Goal: Task Accomplishment & Management: Use online tool/utility

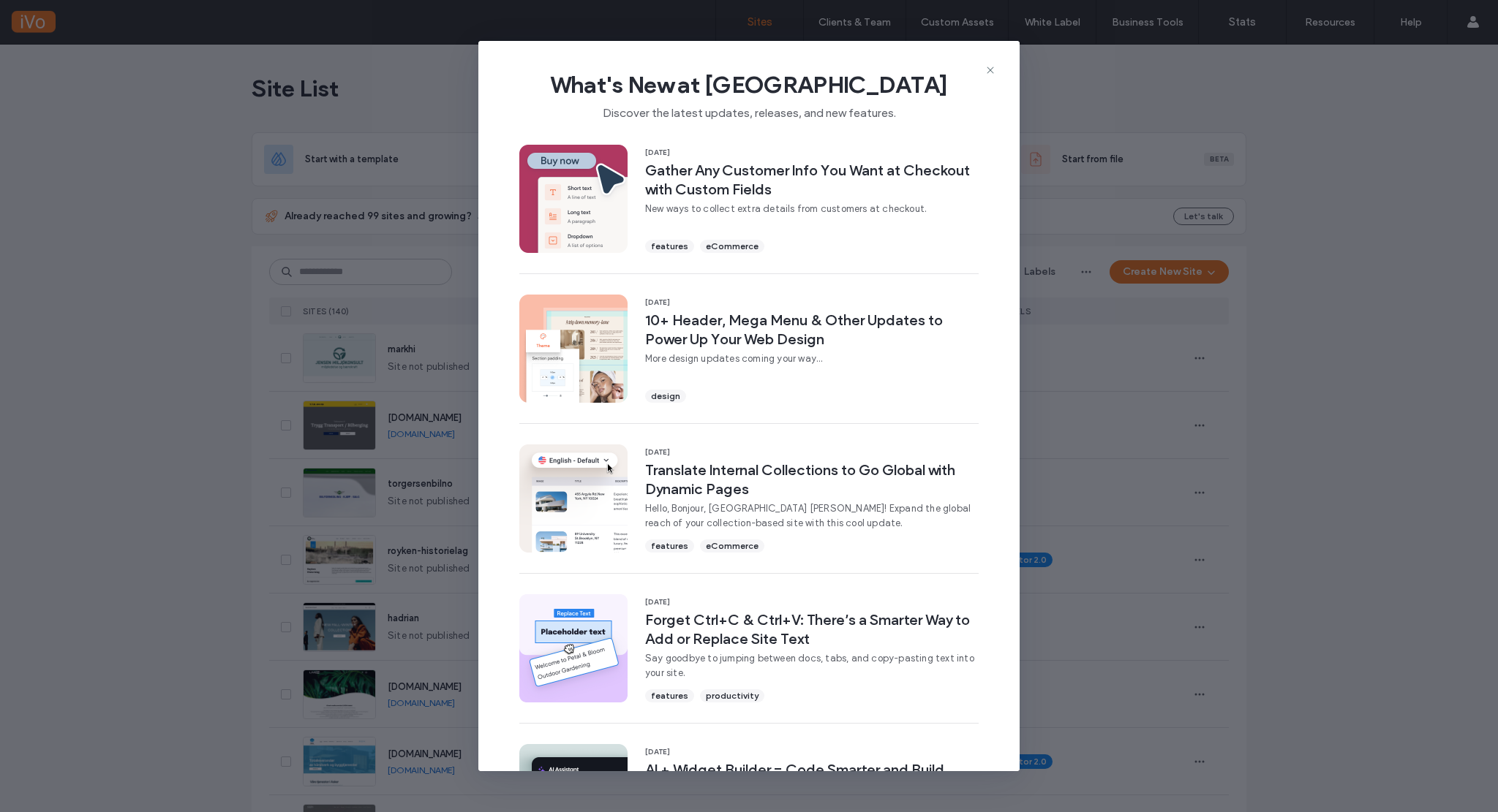
click at [987, 70] on icon at bounding box center [990, 69] width 12 height 12
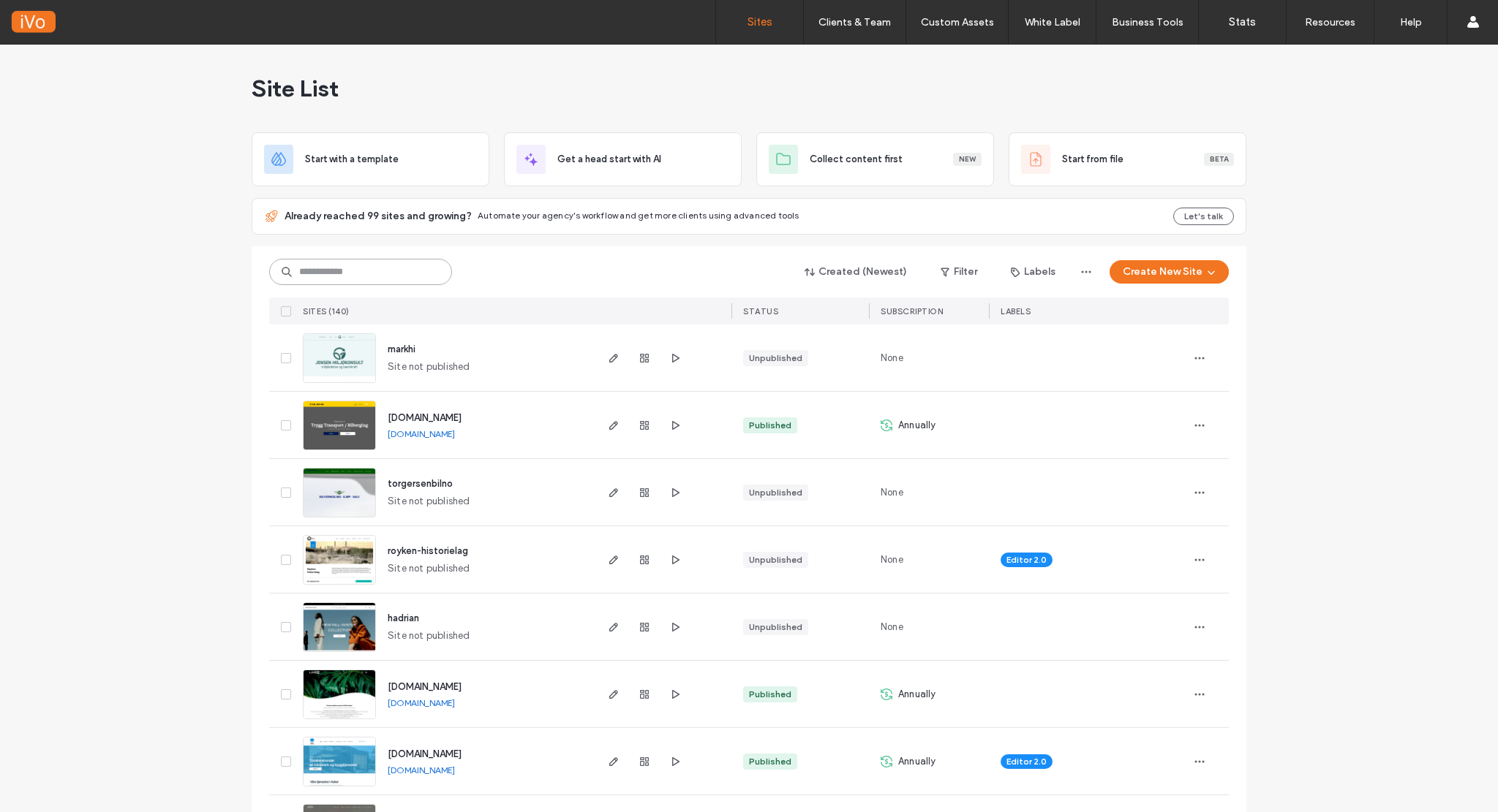
click at [328, 271] on input at bounding box center [360, 272] width 183 height 26
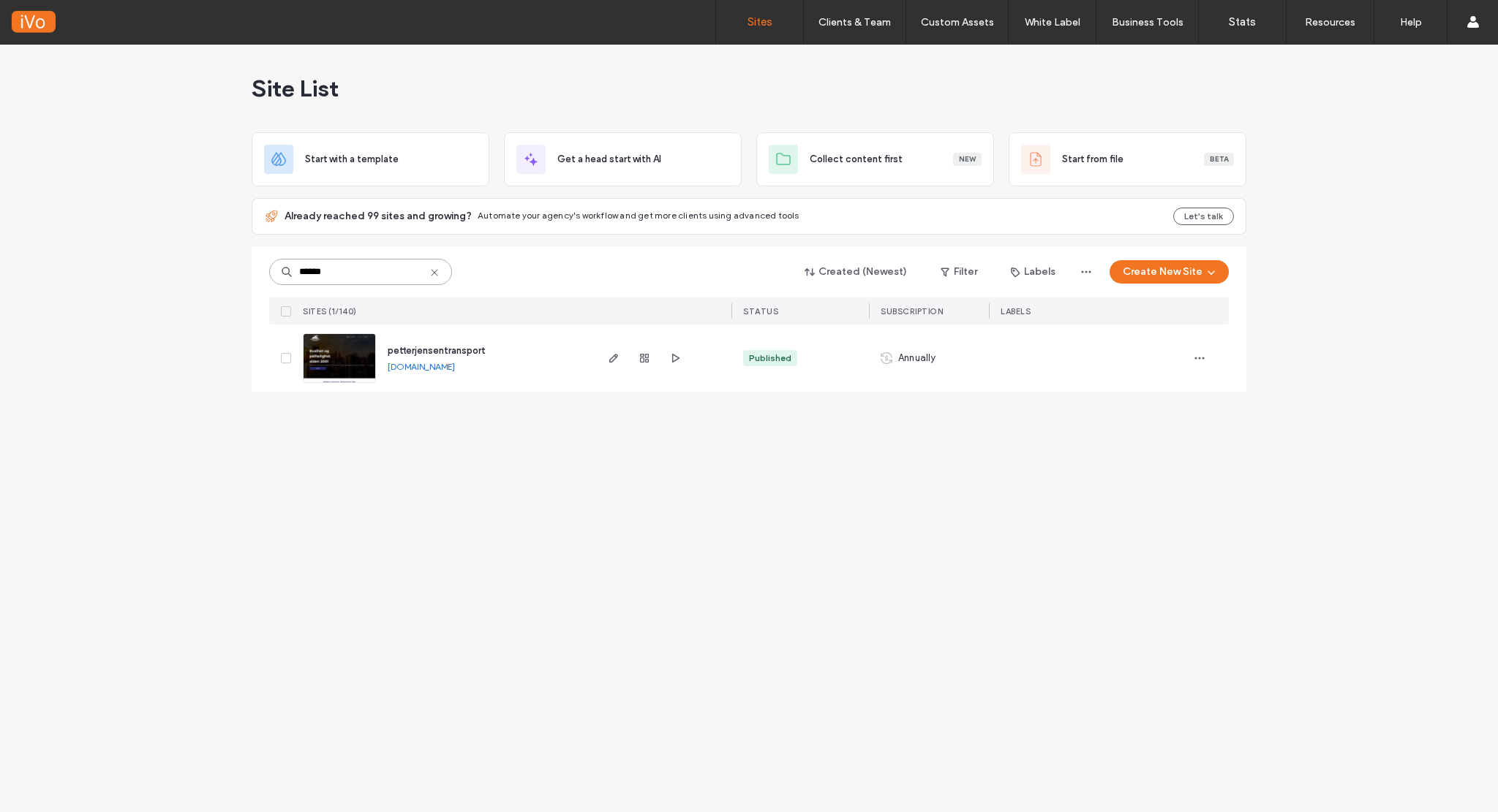
type input "******"
click at [345, 358] on img at bounding box center [339, 383] width 72 height 99
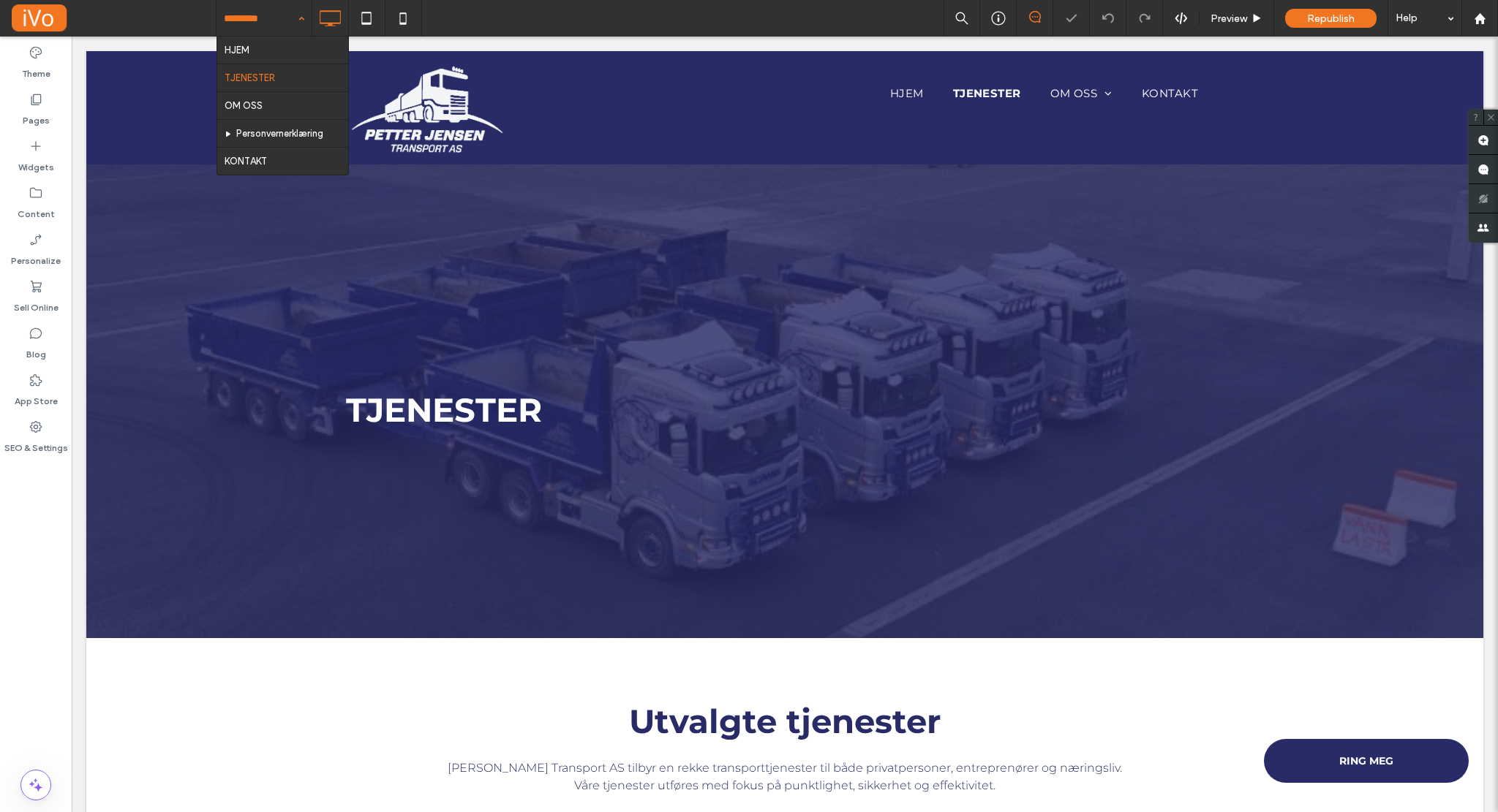
click at [263, 20] on input at bounding box center [260, 18] width 73 height 36
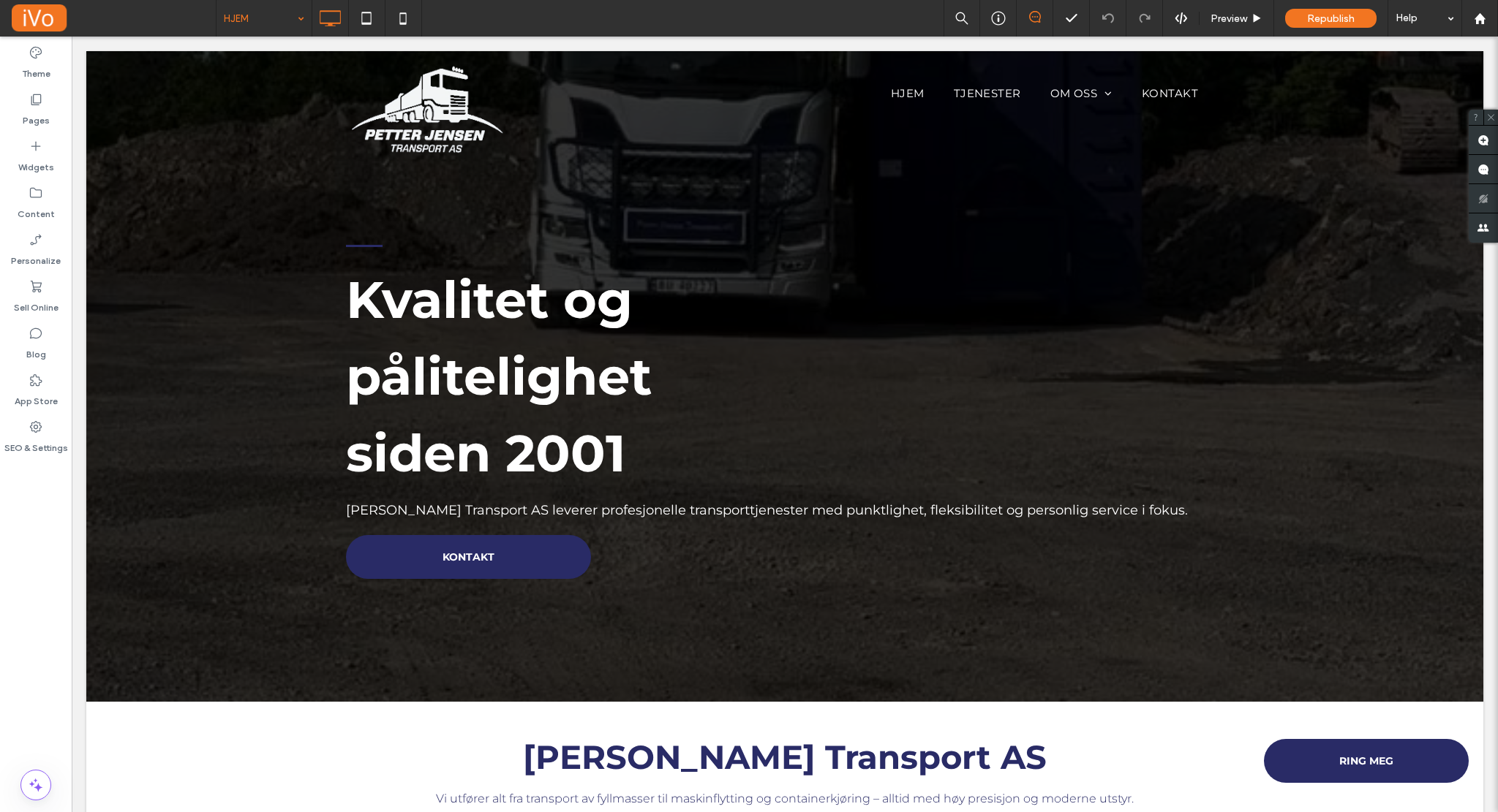
click at [258, 20] on input at bounding box center [260, 18] width 73 height 36
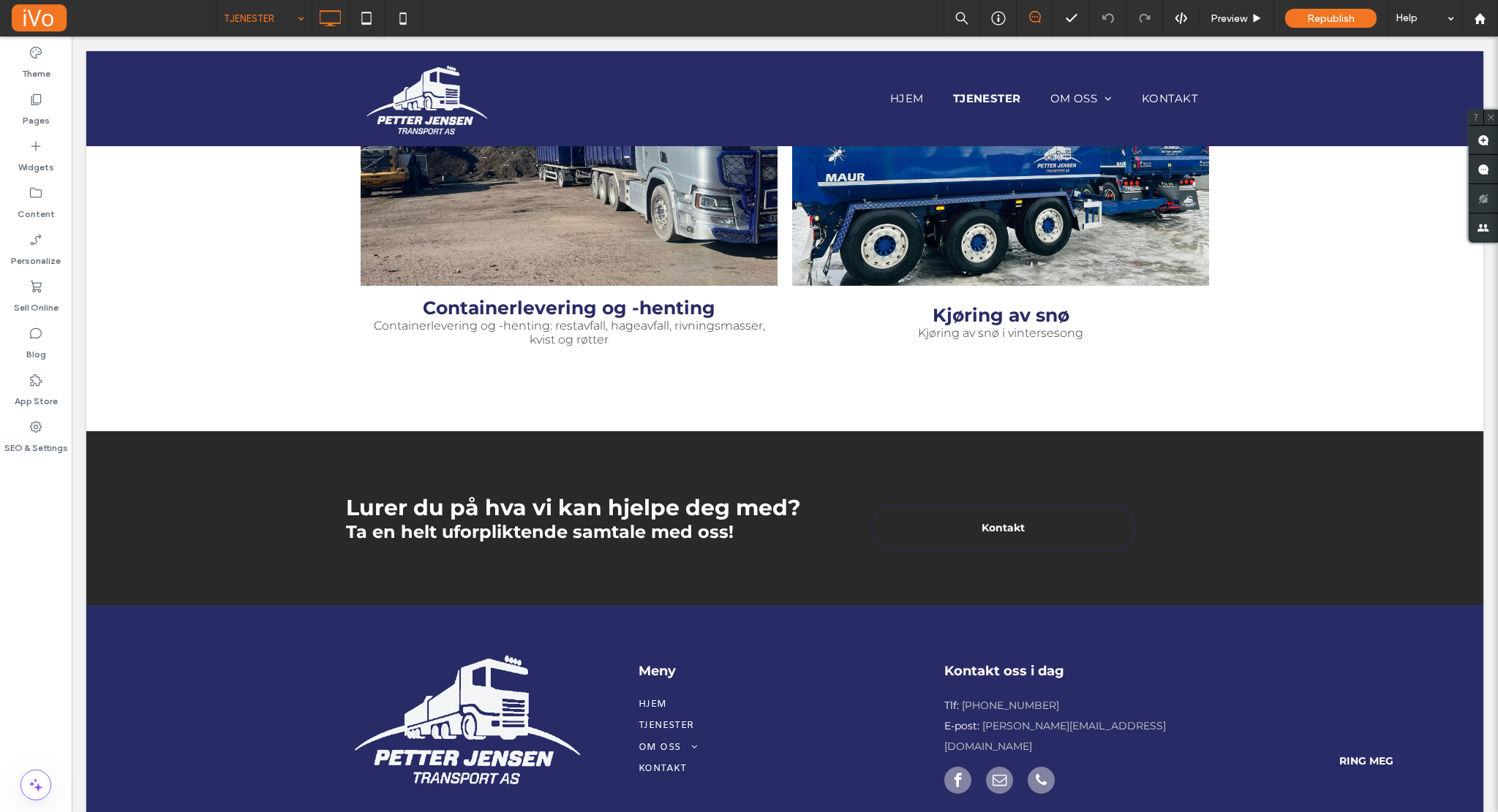
scroll to position [1231, 0]
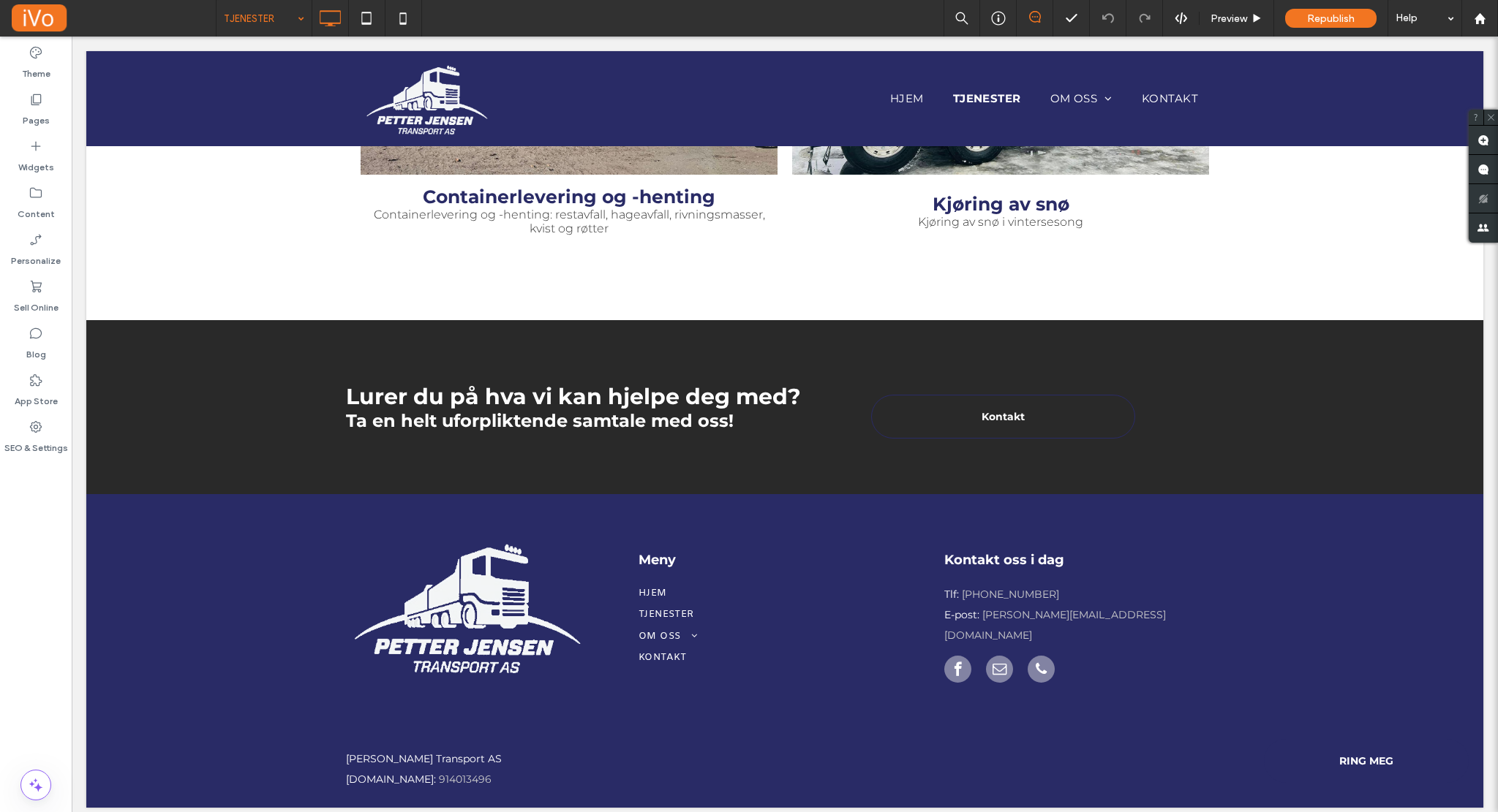
click at [255, 29] on input at bounding box center [260, 18] width 73 height 36
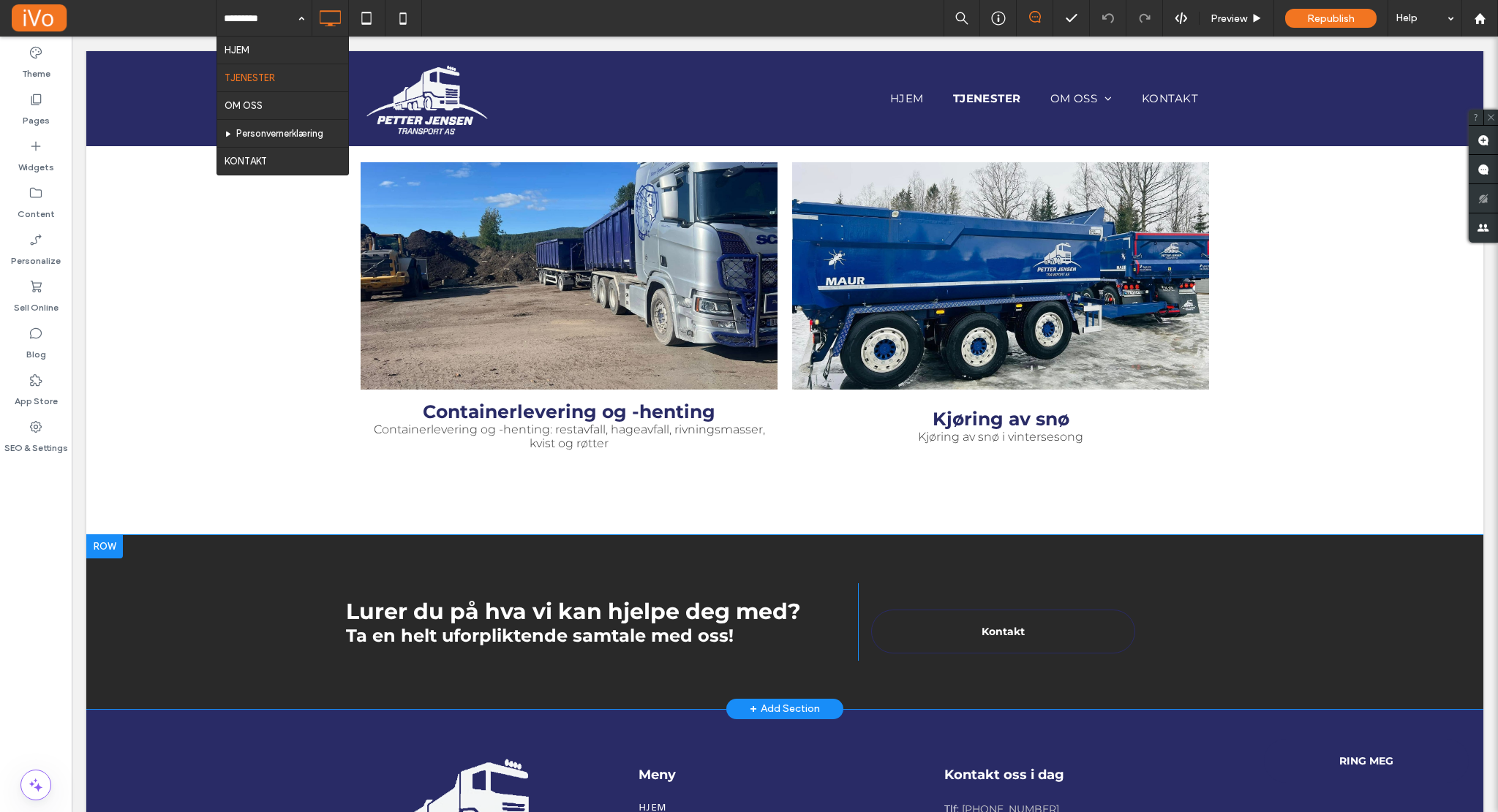
scroll to position [1015, 0]
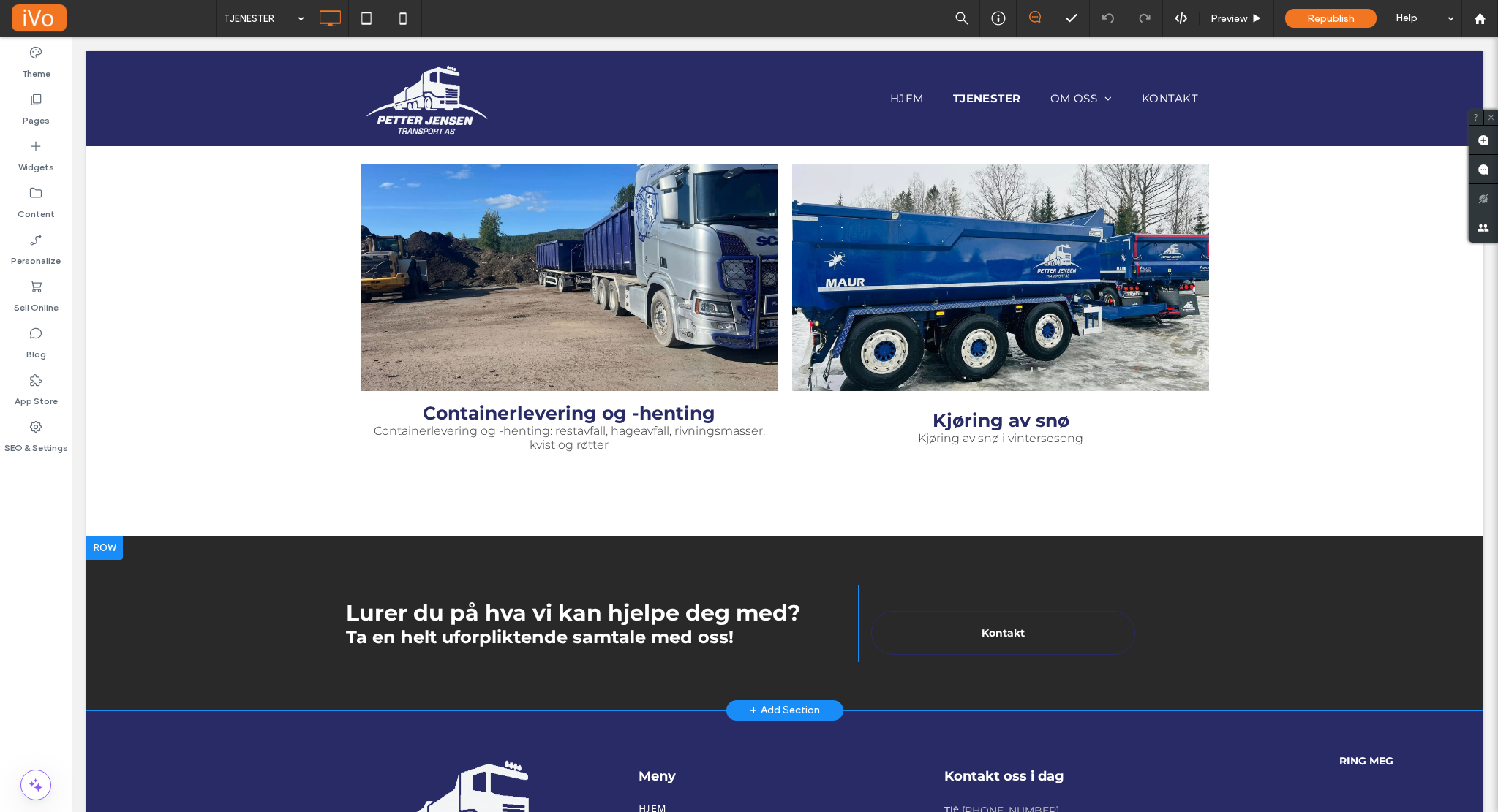
click at [292, 453] on div "Utvalgte tjenester [PERSON_NAME] Transport AS tilbyr en rekke transporttjeneste…" at bounding box center [784, 80] width 1397 height 913
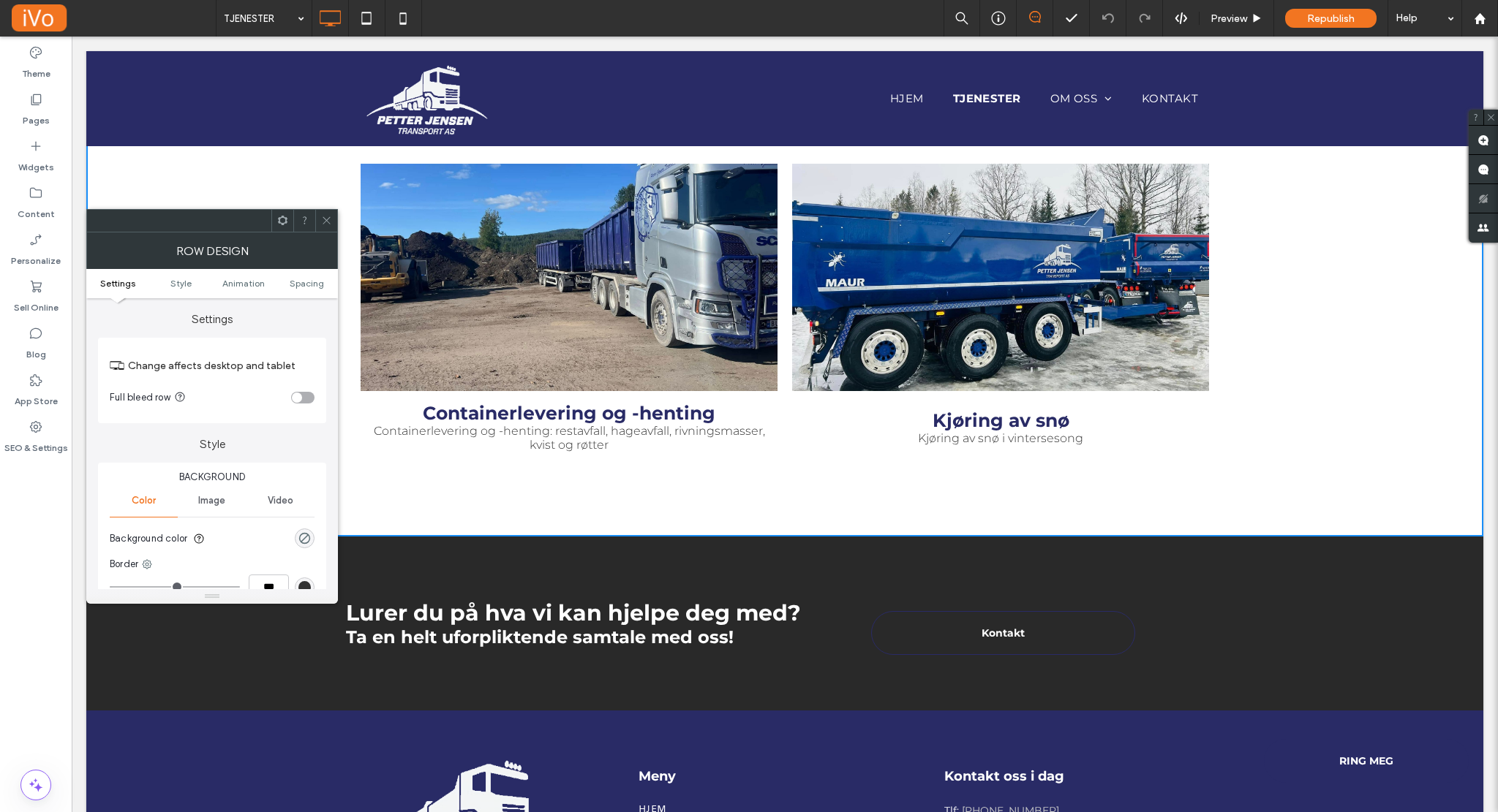
click at [325, 221] on icon at bounding box center [326, 221] width 11 height 11
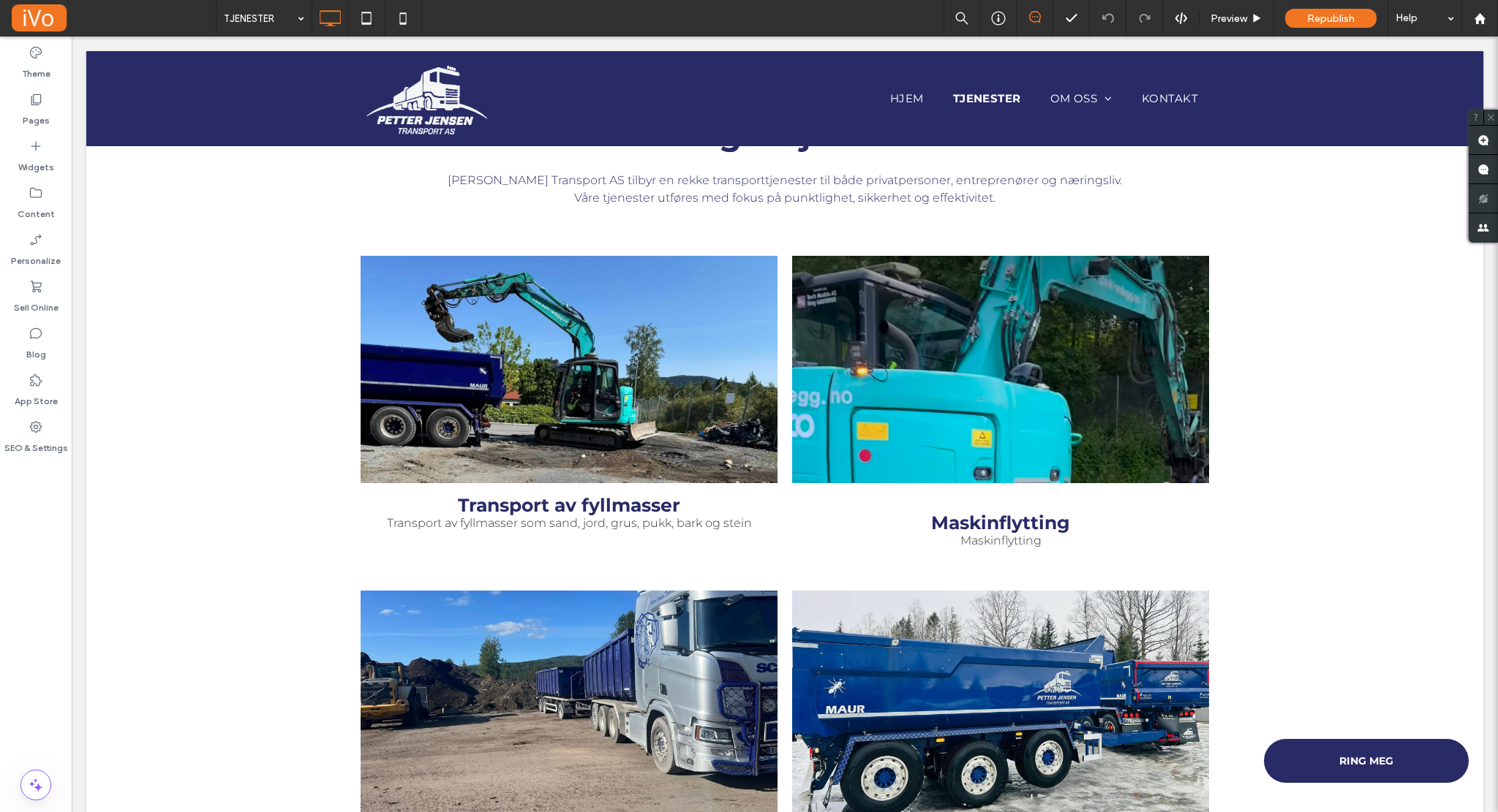
scroll to position [587, 0]
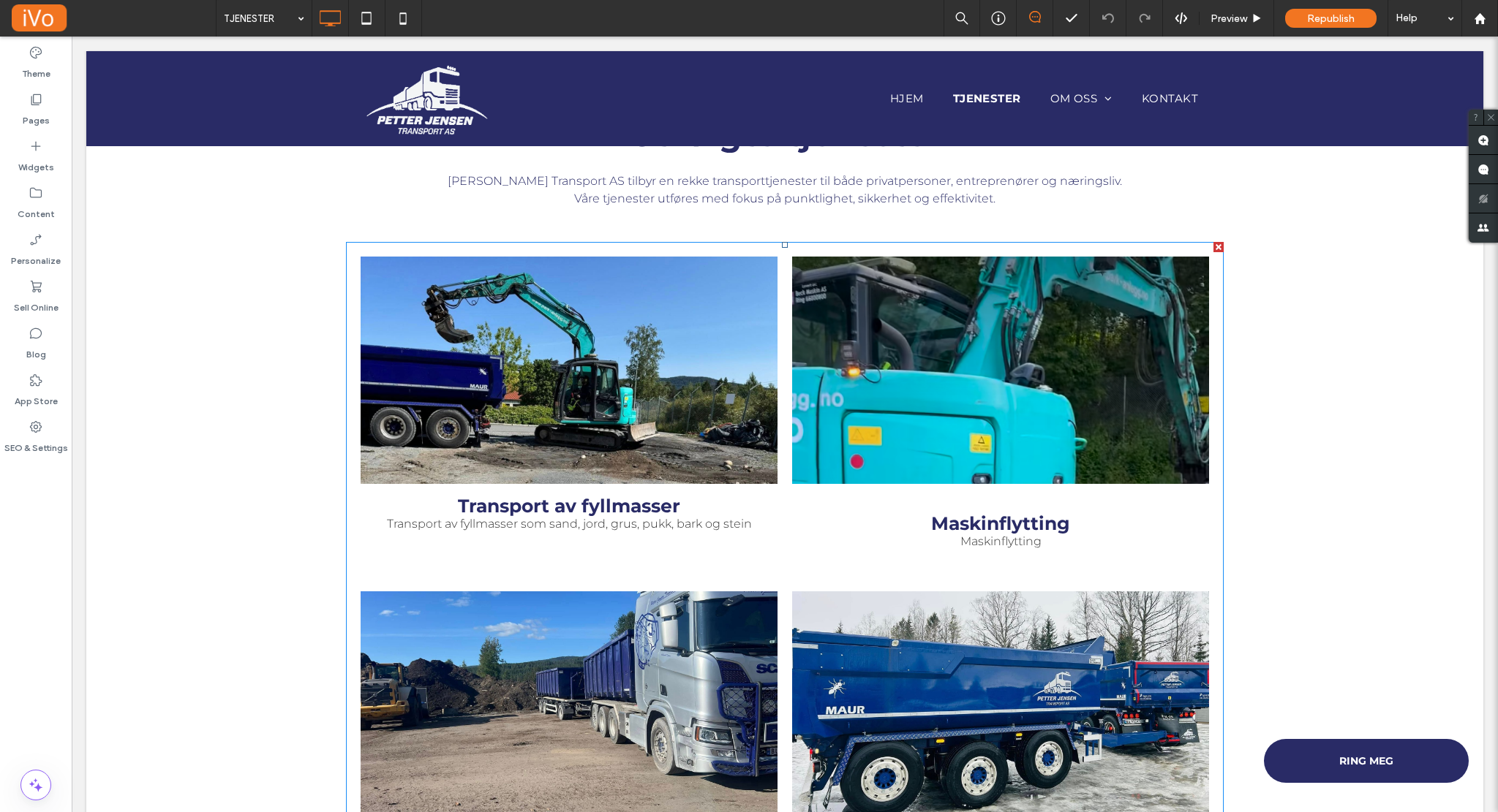
click at [977, 544] on p "Maskinflytting" at bounding box center [1000, 541] width 81 height 14
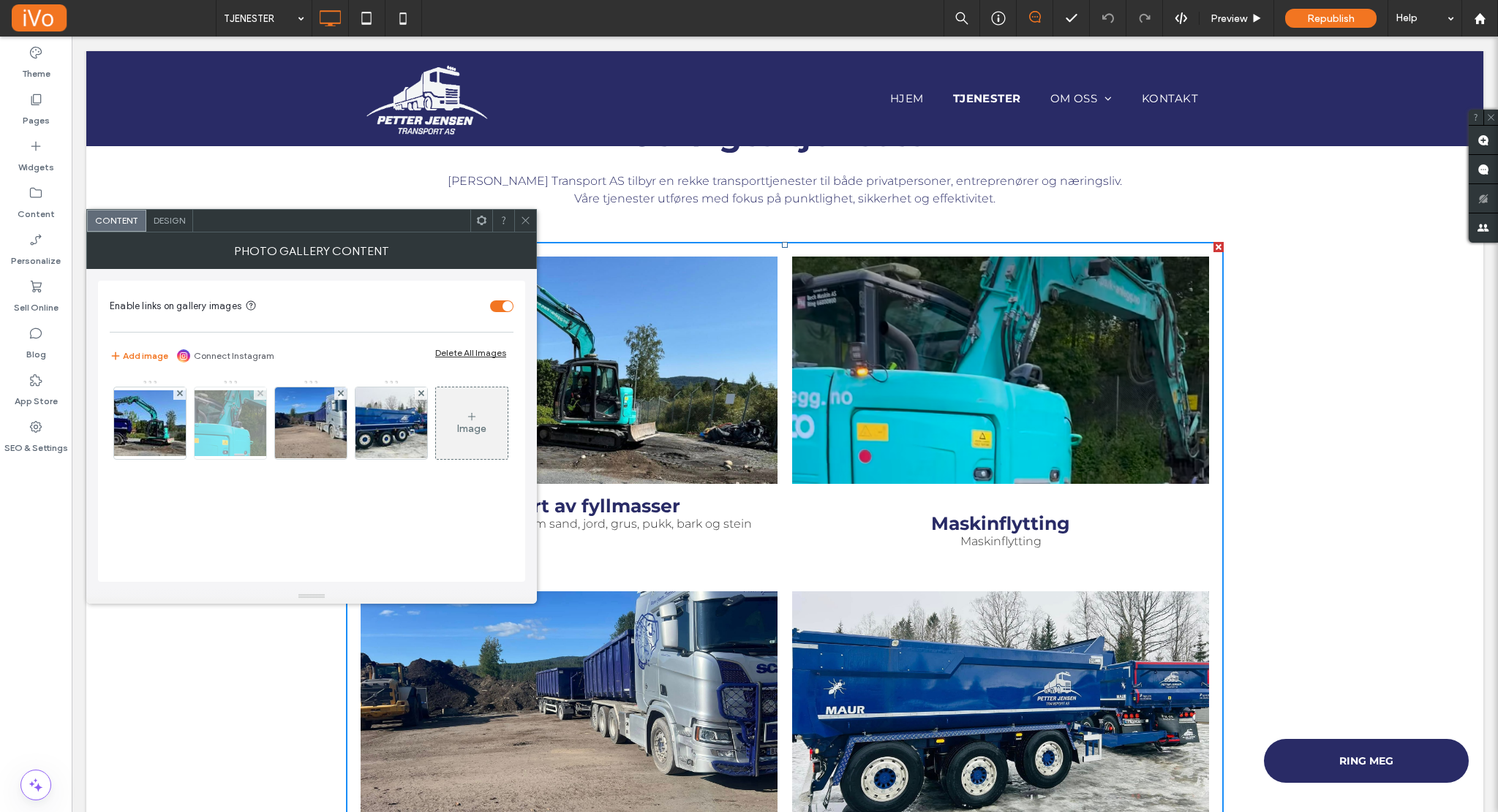
click at [238, 417] on img at bounding box center [231, 423] width 117 height 66
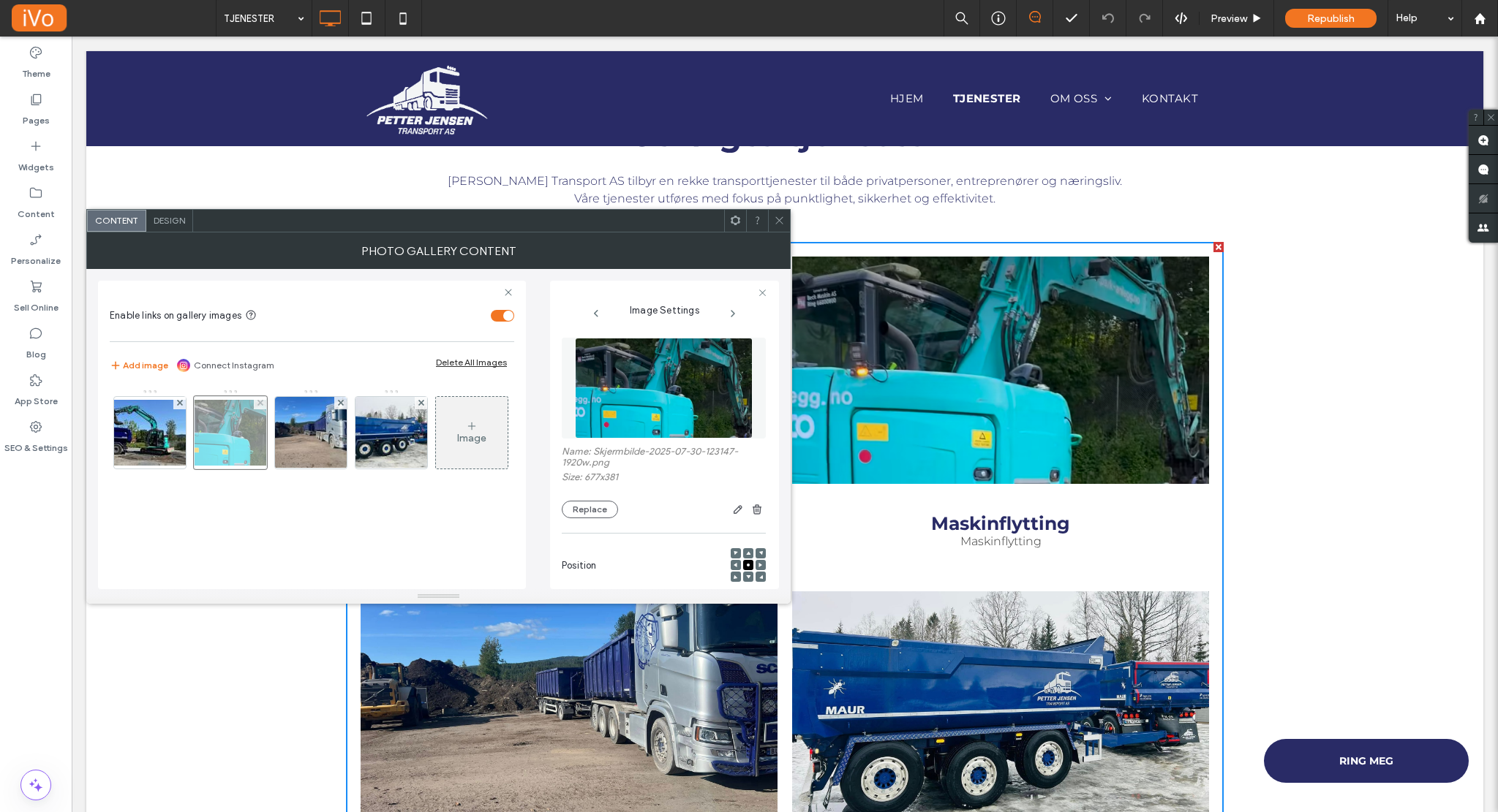
scroll to position [0, 0]
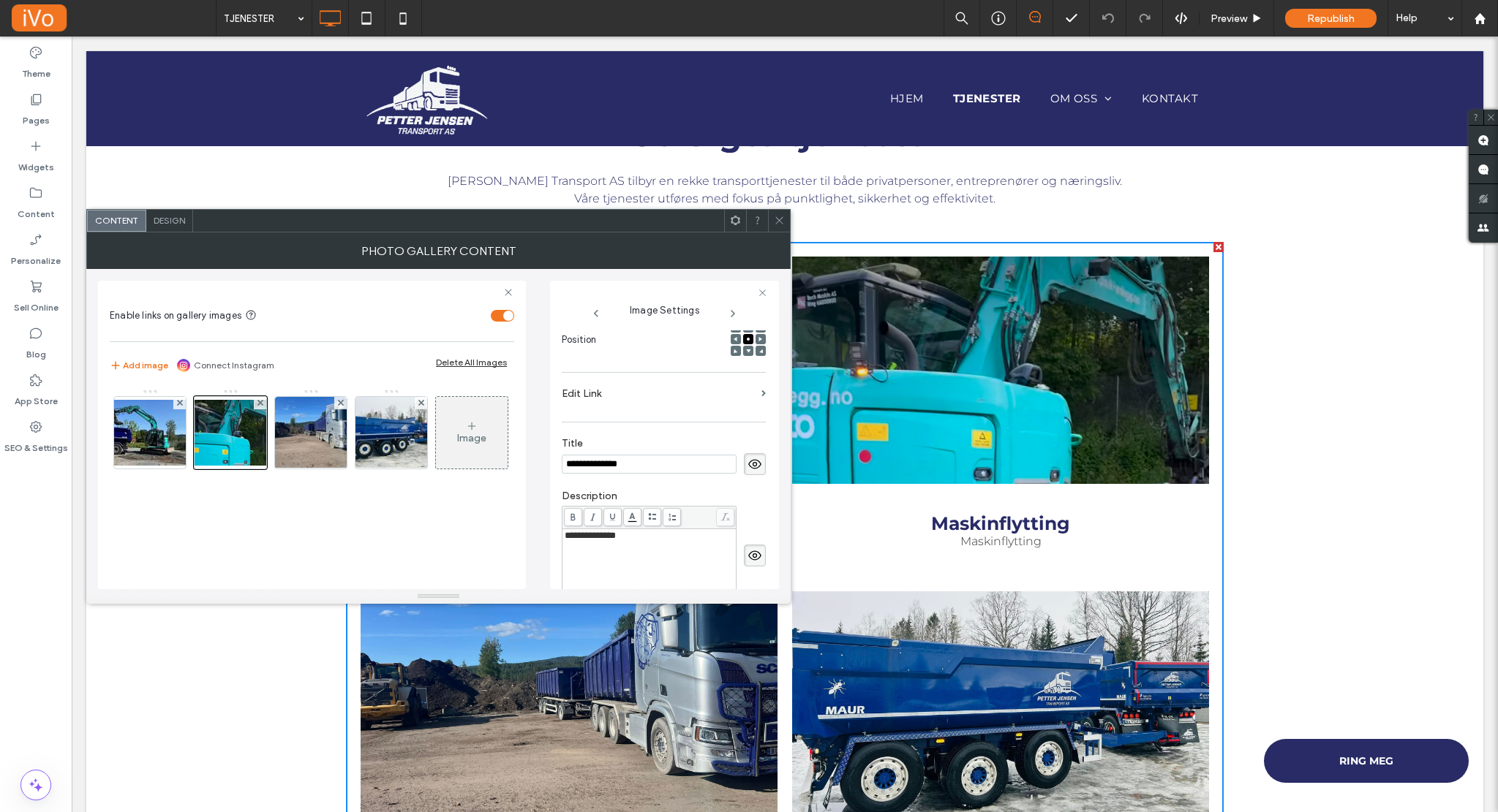
click at [647, 555] on div "**********" at bounding box center [649, 567] width 170 height 73
click at [300, 436] on img at bounding box center [311, 433] width 96 height 72
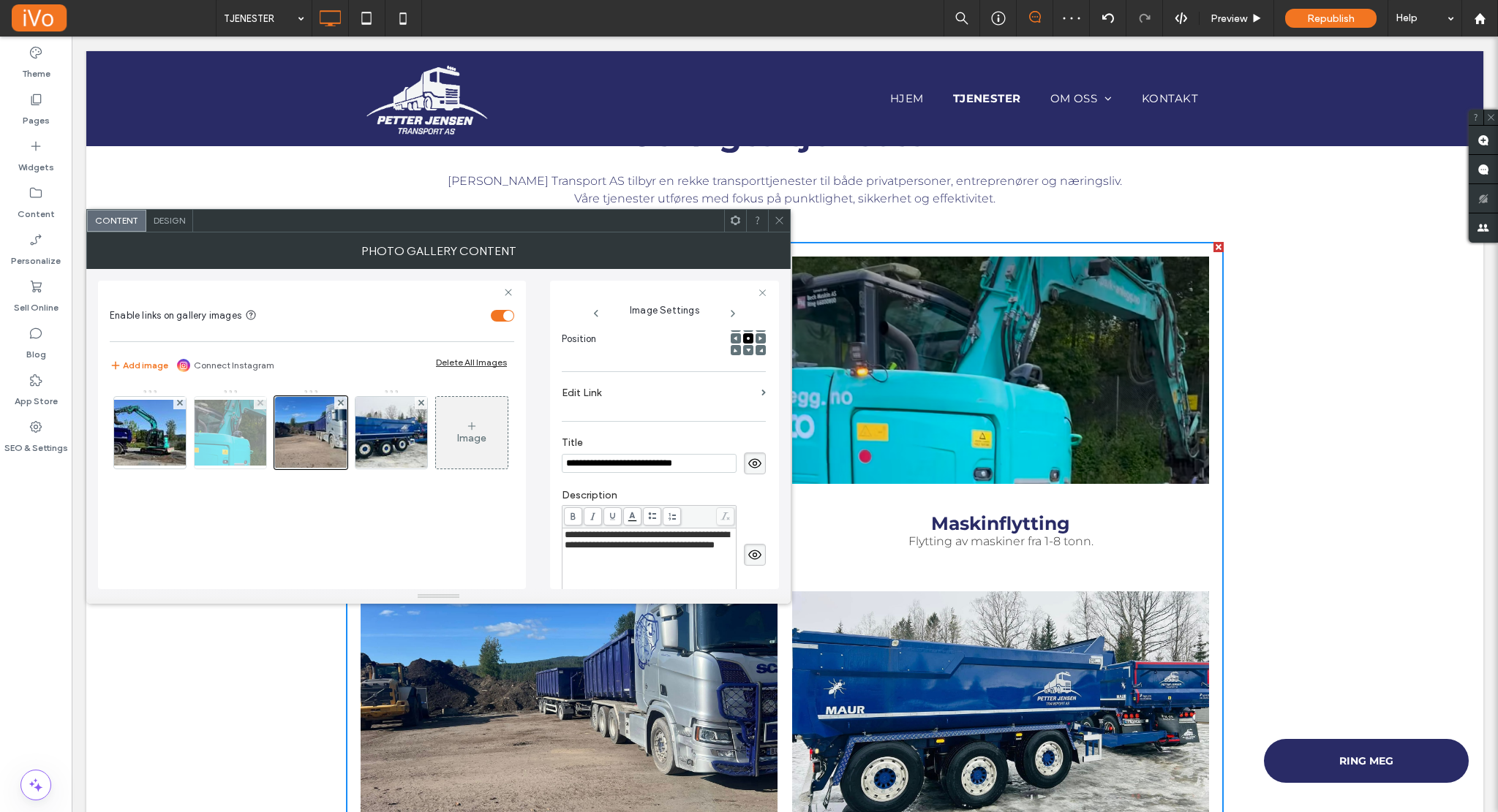
click at [230, 441] on img at bounding box center [231, 433] width 117 height 66
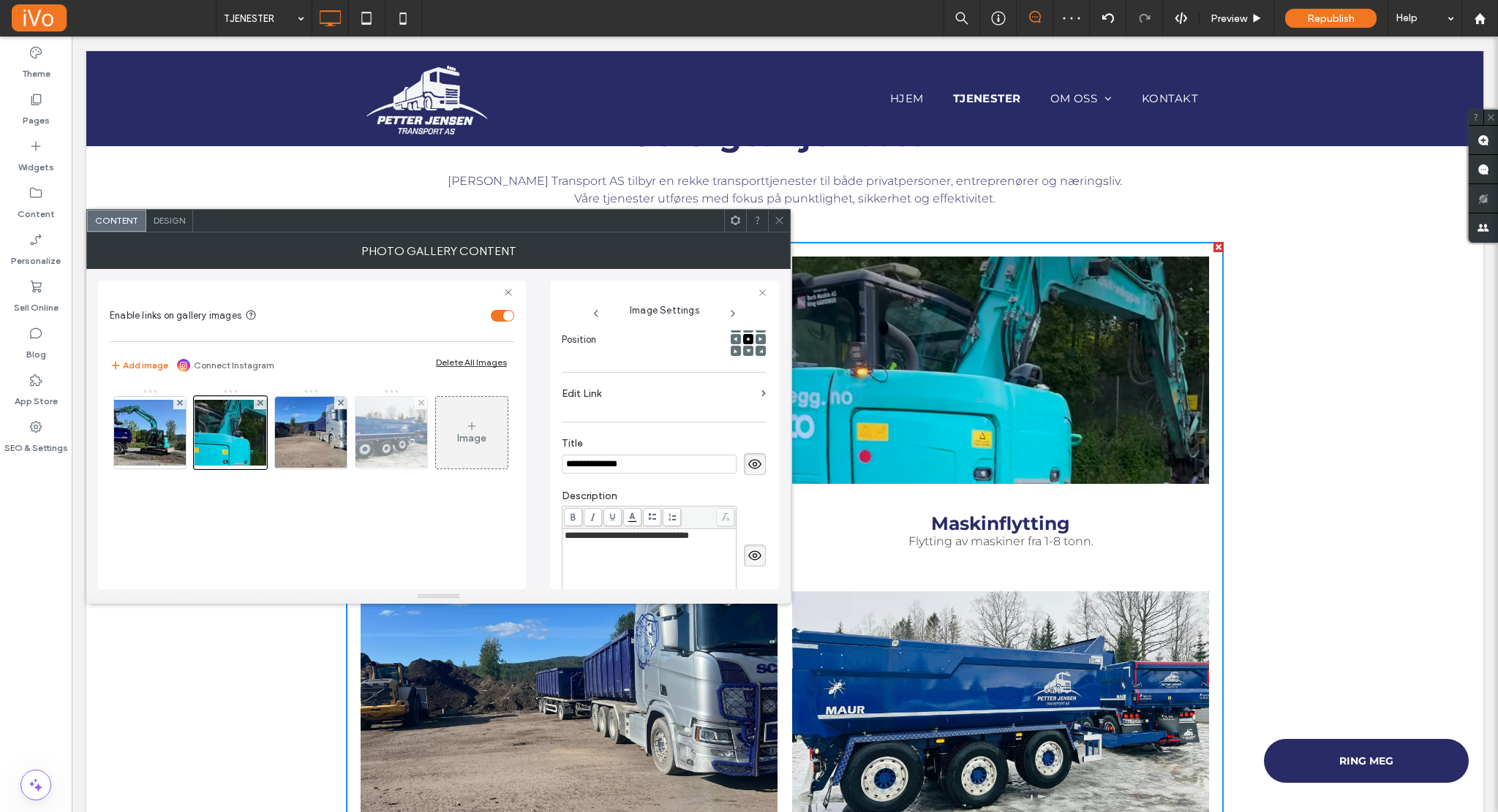
click at [402, 444] on img at bounding box center [392, 433] width 96 height 72
click at [782, 218] on icon at bounding box center [779, 221] width 11 height 11
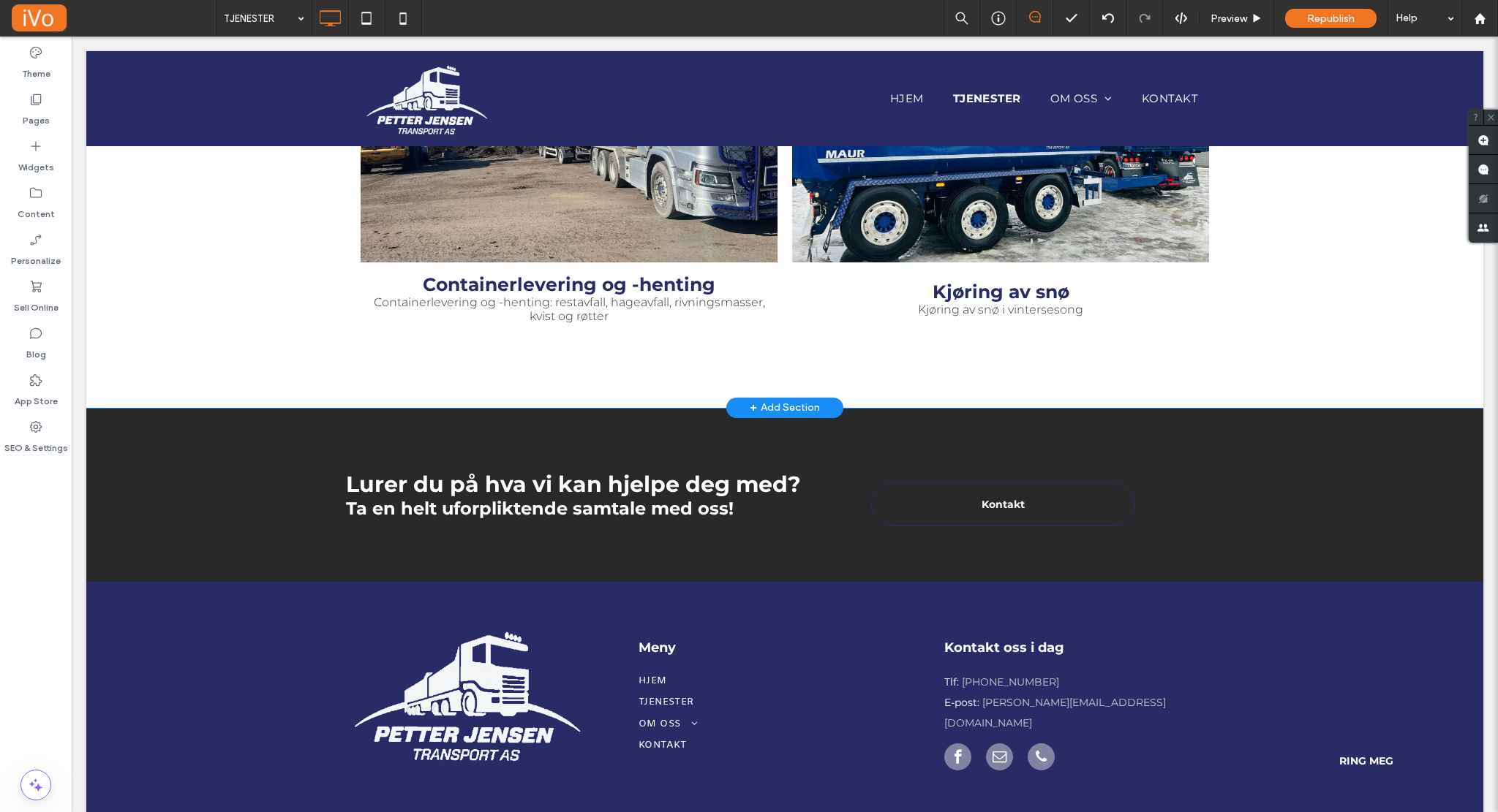
scroll to position [1231, 0]
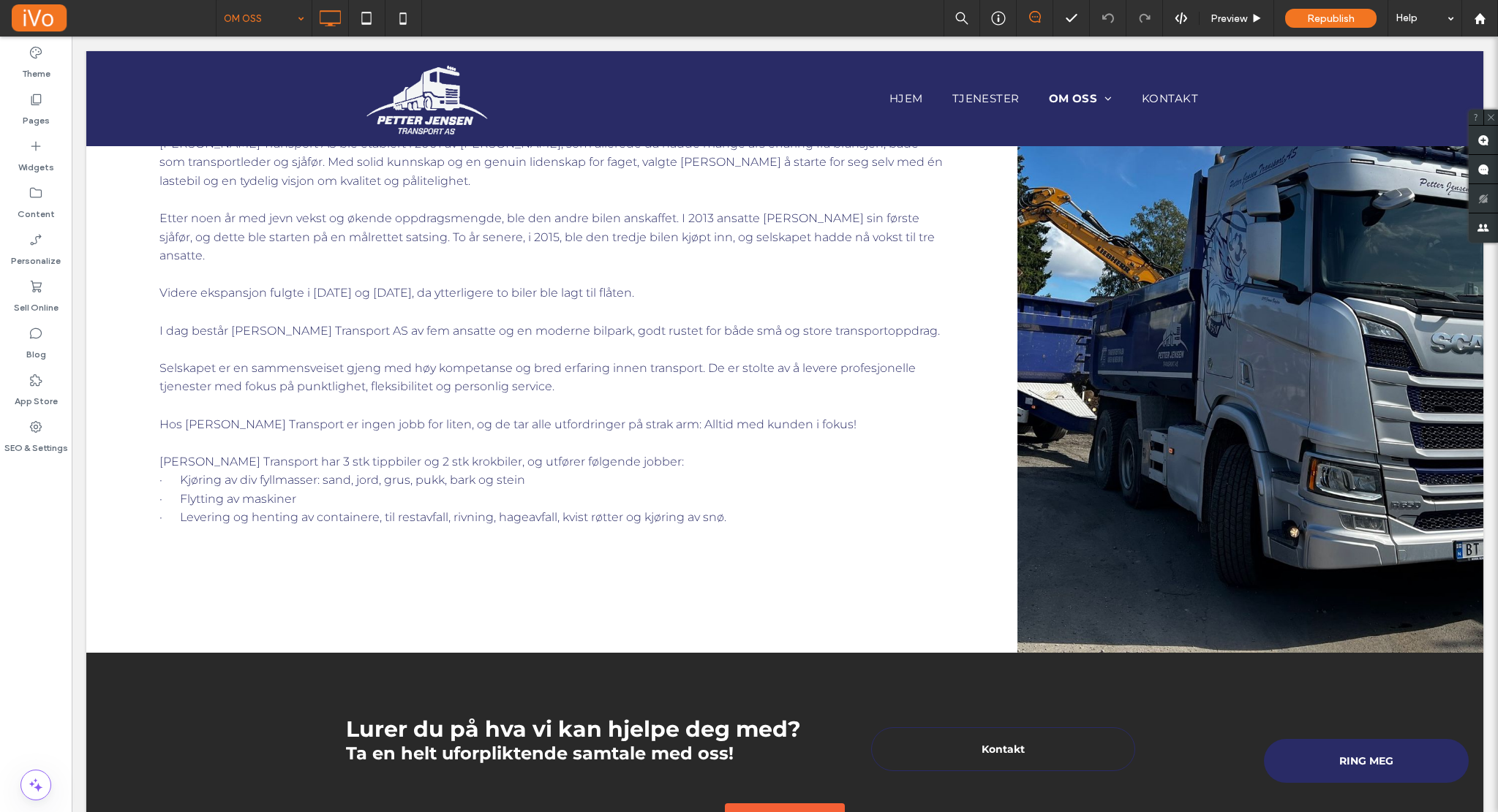
scroll to position [230, 0]
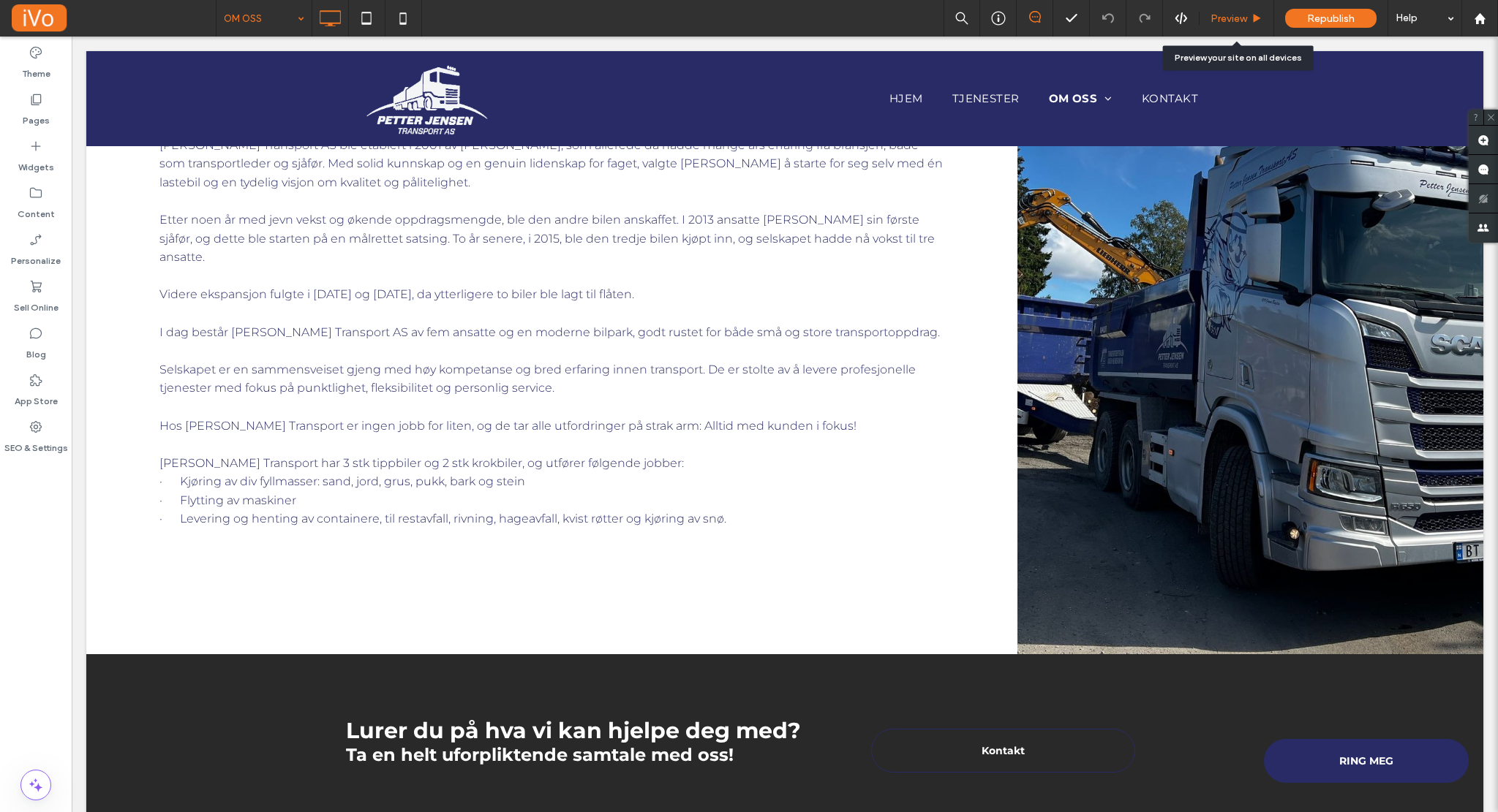
click at [1240, 20] on span "Preview" at bounding box center [1228, 19] width 36 height 12
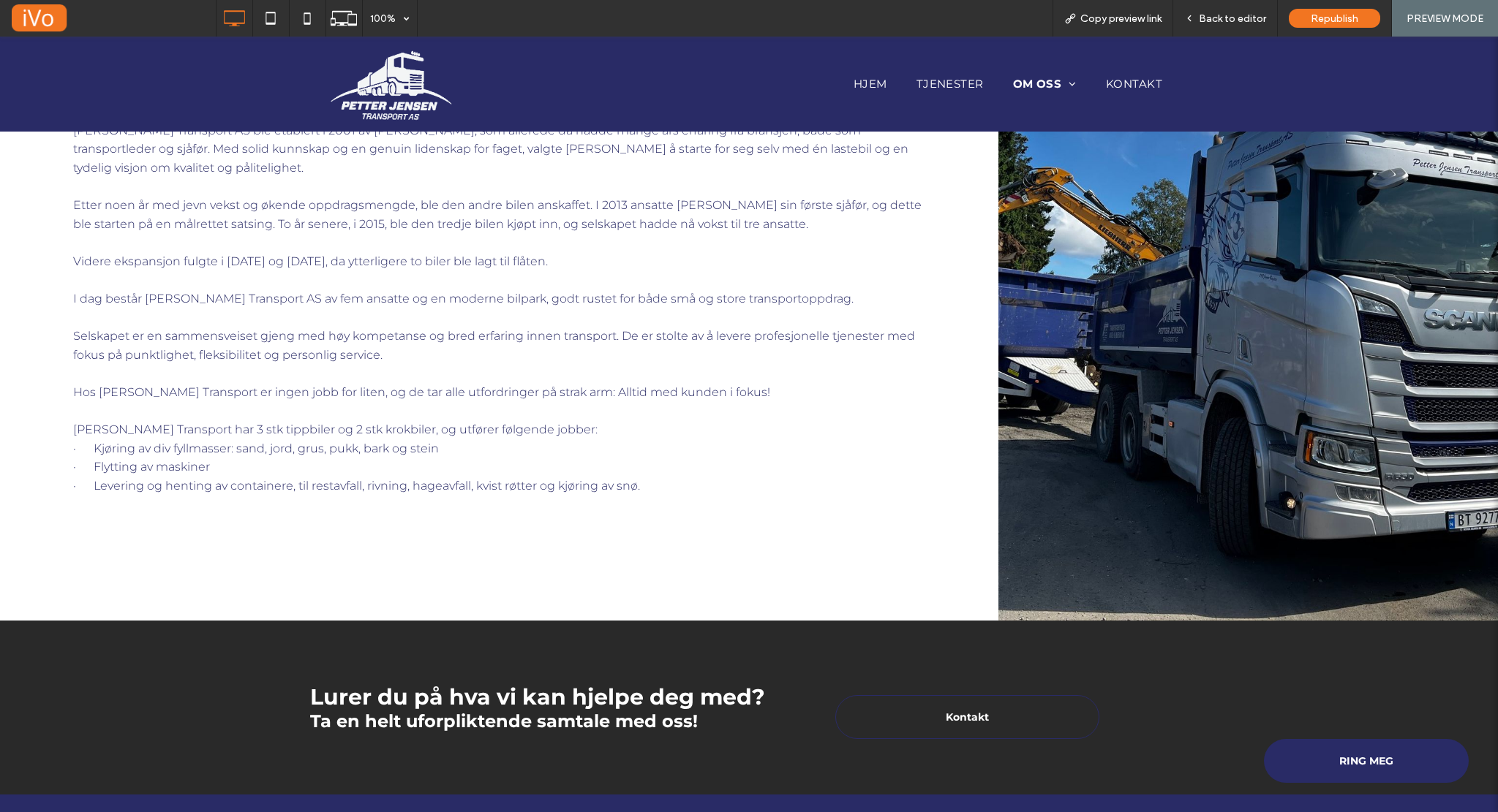
scroll to position [542, 0]
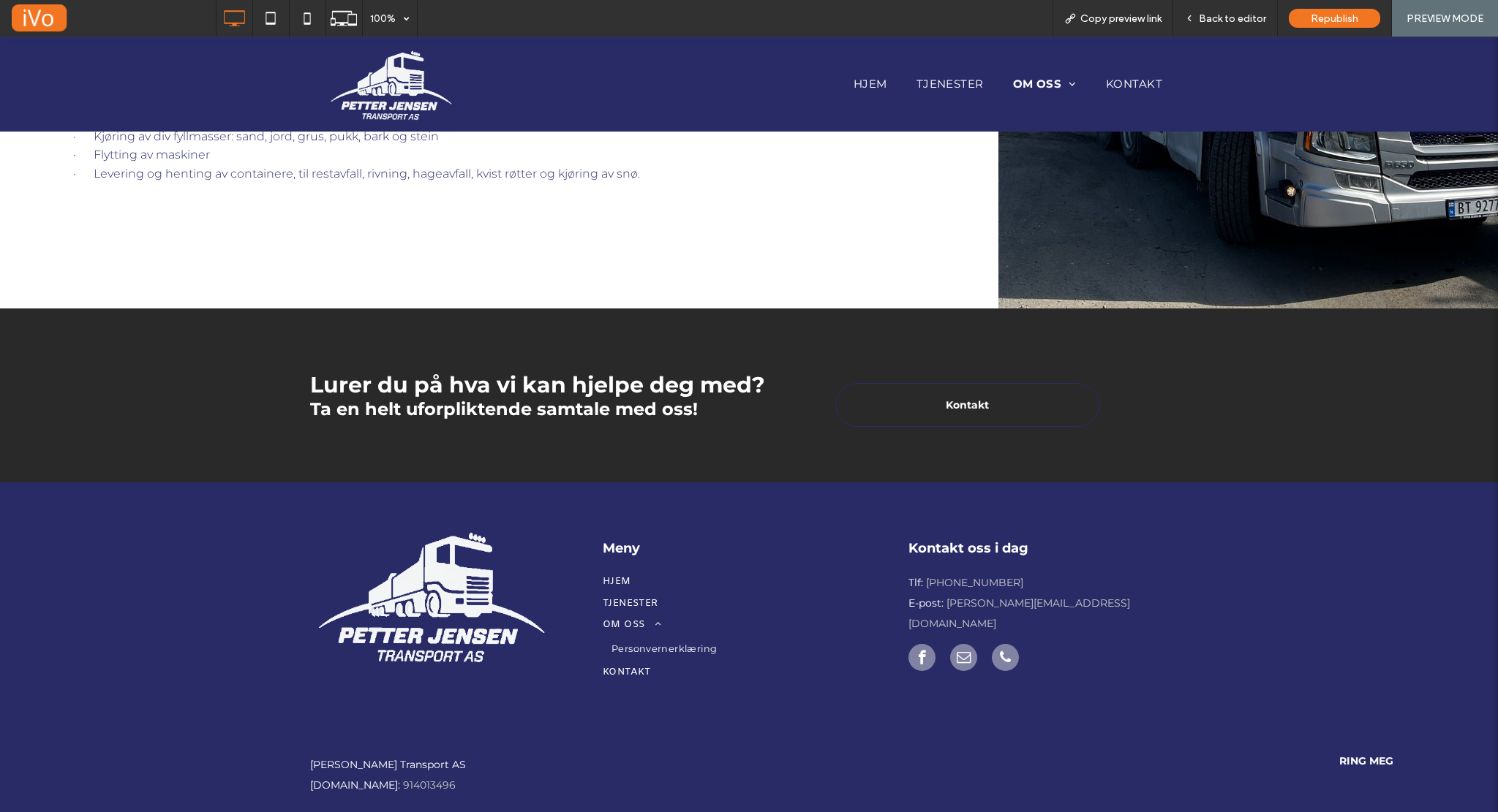
click at [922, 644] on span "facebook" at bounding box center [922, 657] width 27 height 27
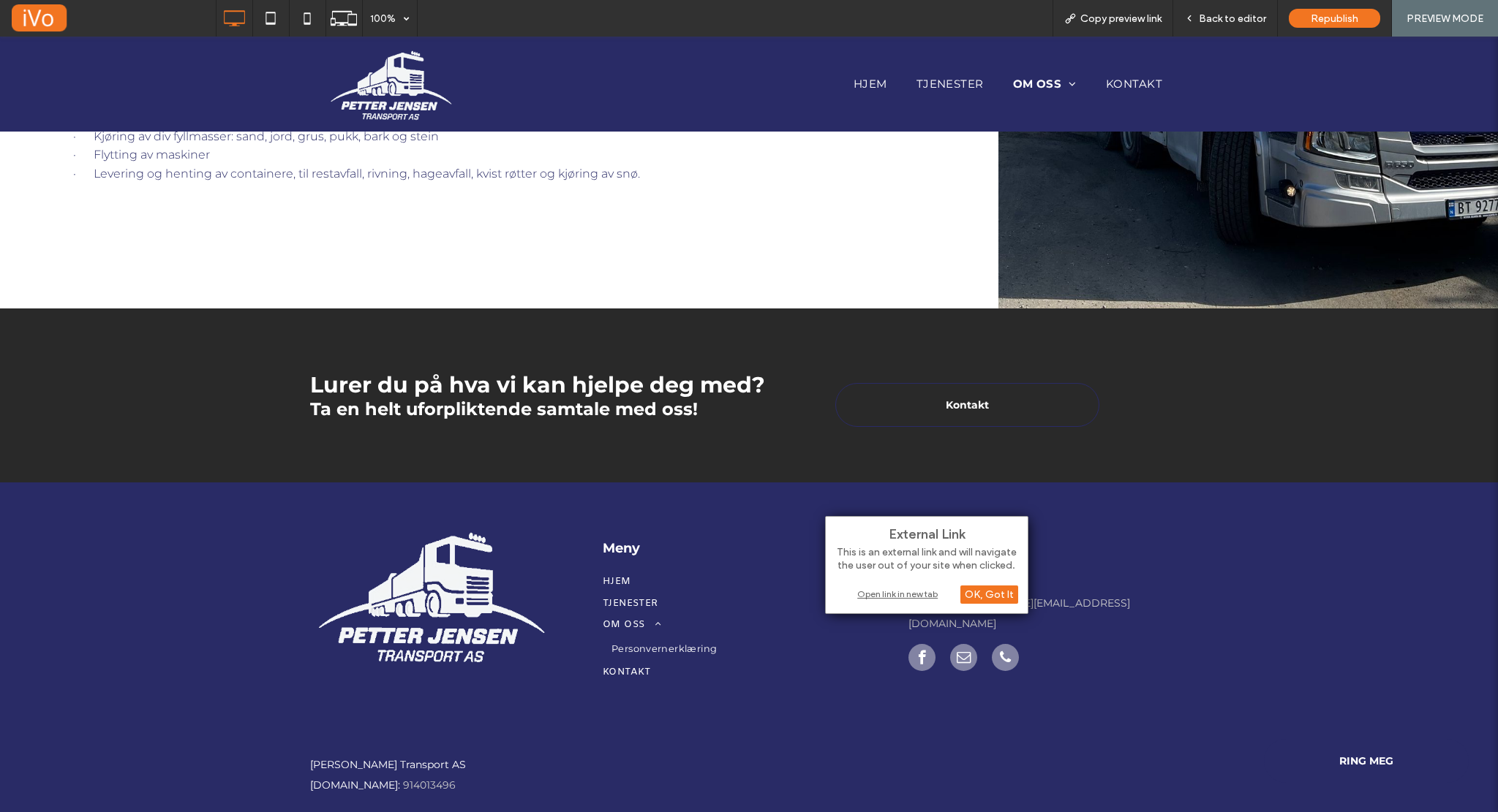
click at [923, 589] on div "Open link in new tab" at bounding box center [926, 594] width 183 height 15
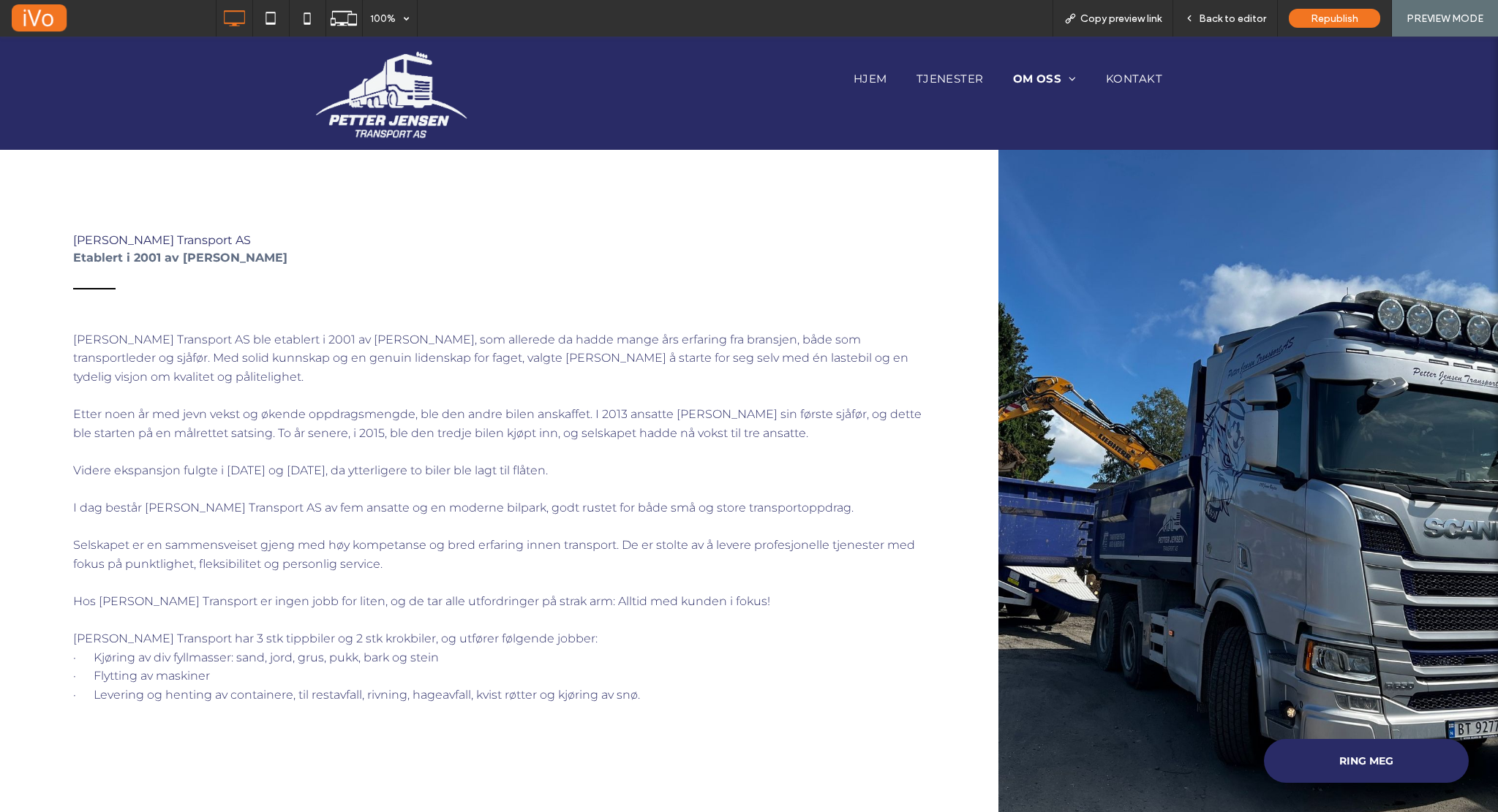
scroll to position [0, 0]
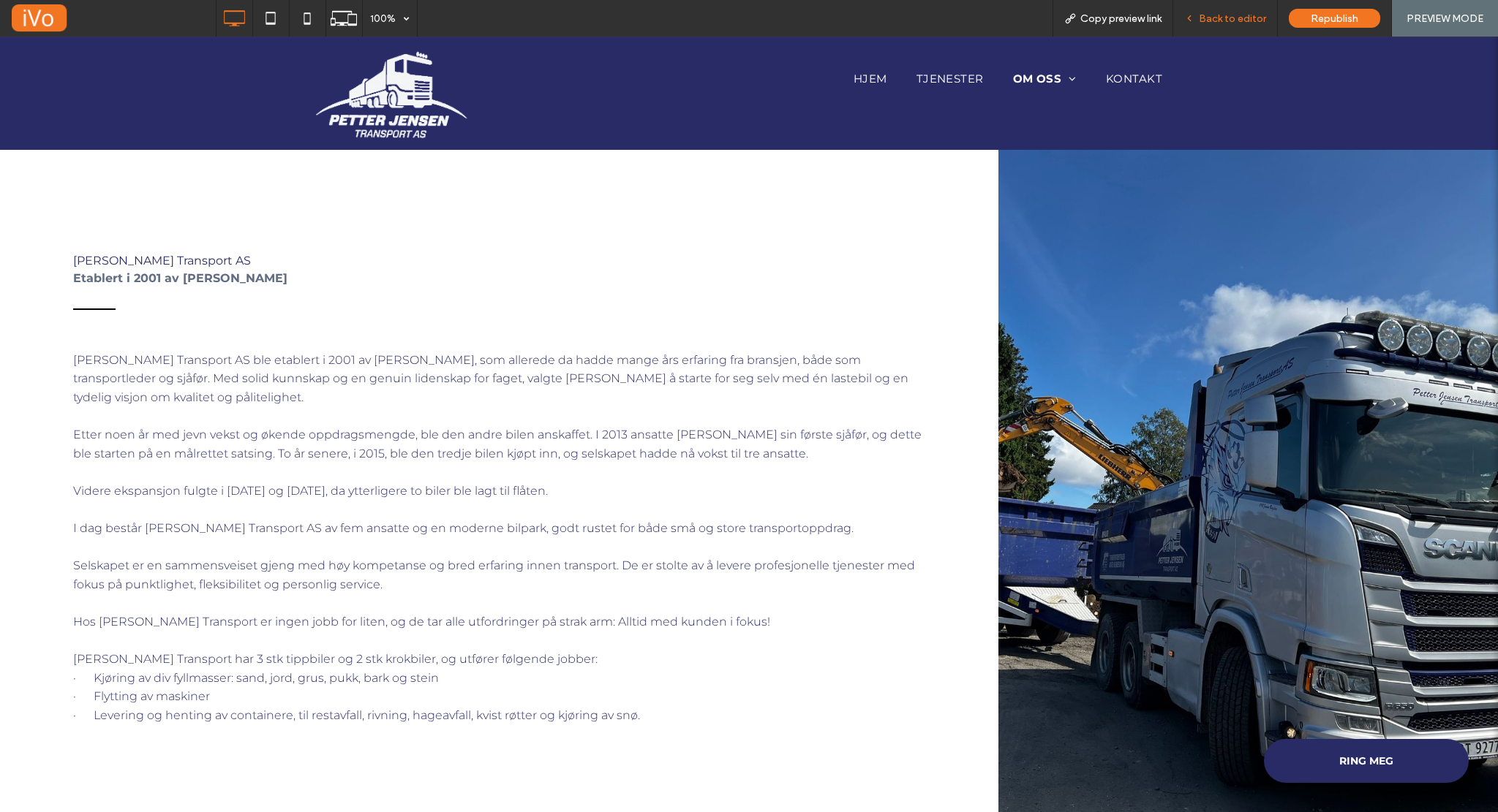
click at [1216, 20] on span "Back to editor" at bounding box center [1232, 19] width 67 height 12
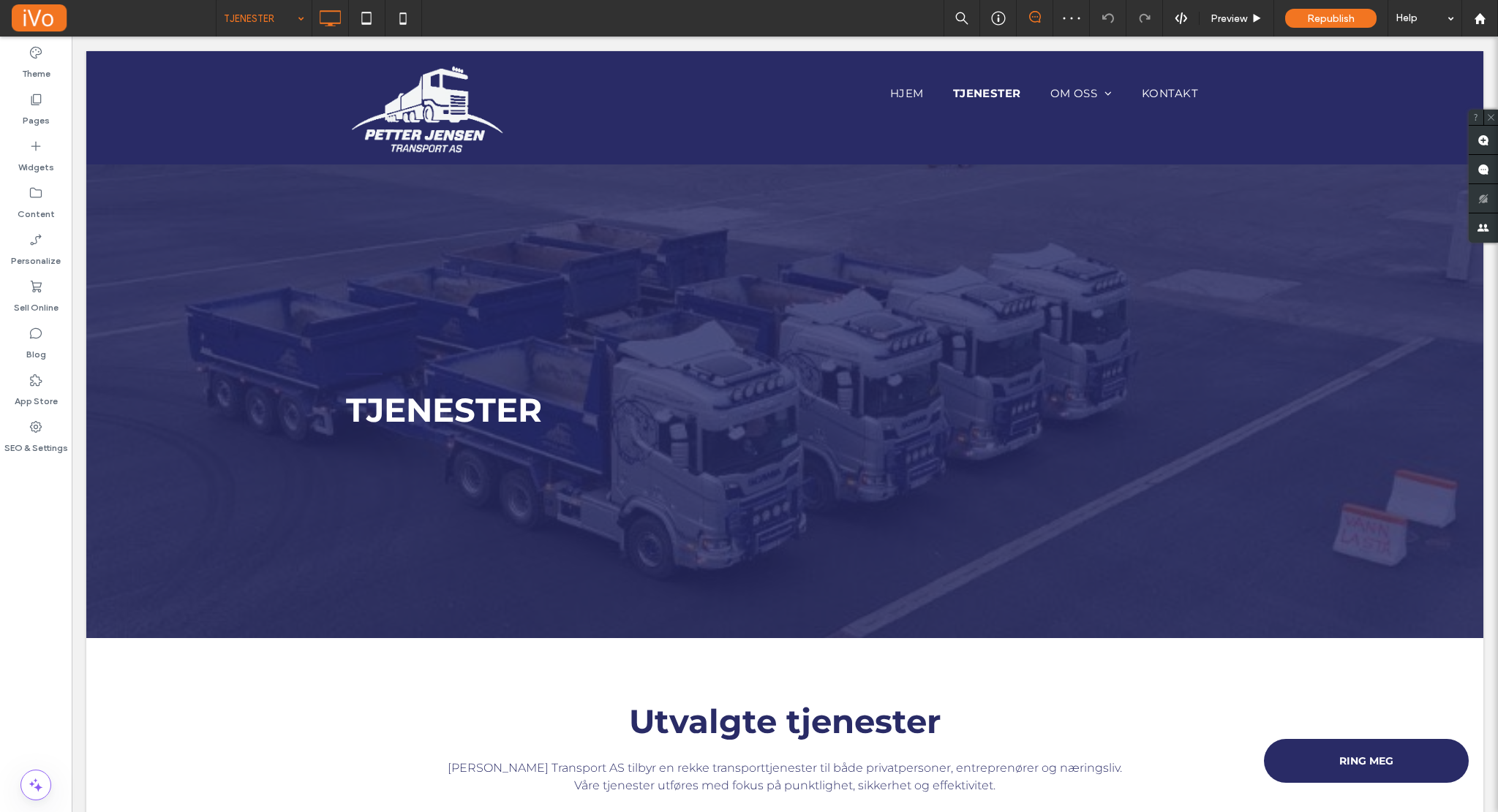
click at [246, 13] on input at bounding box center [260, 18] width 73 height 36
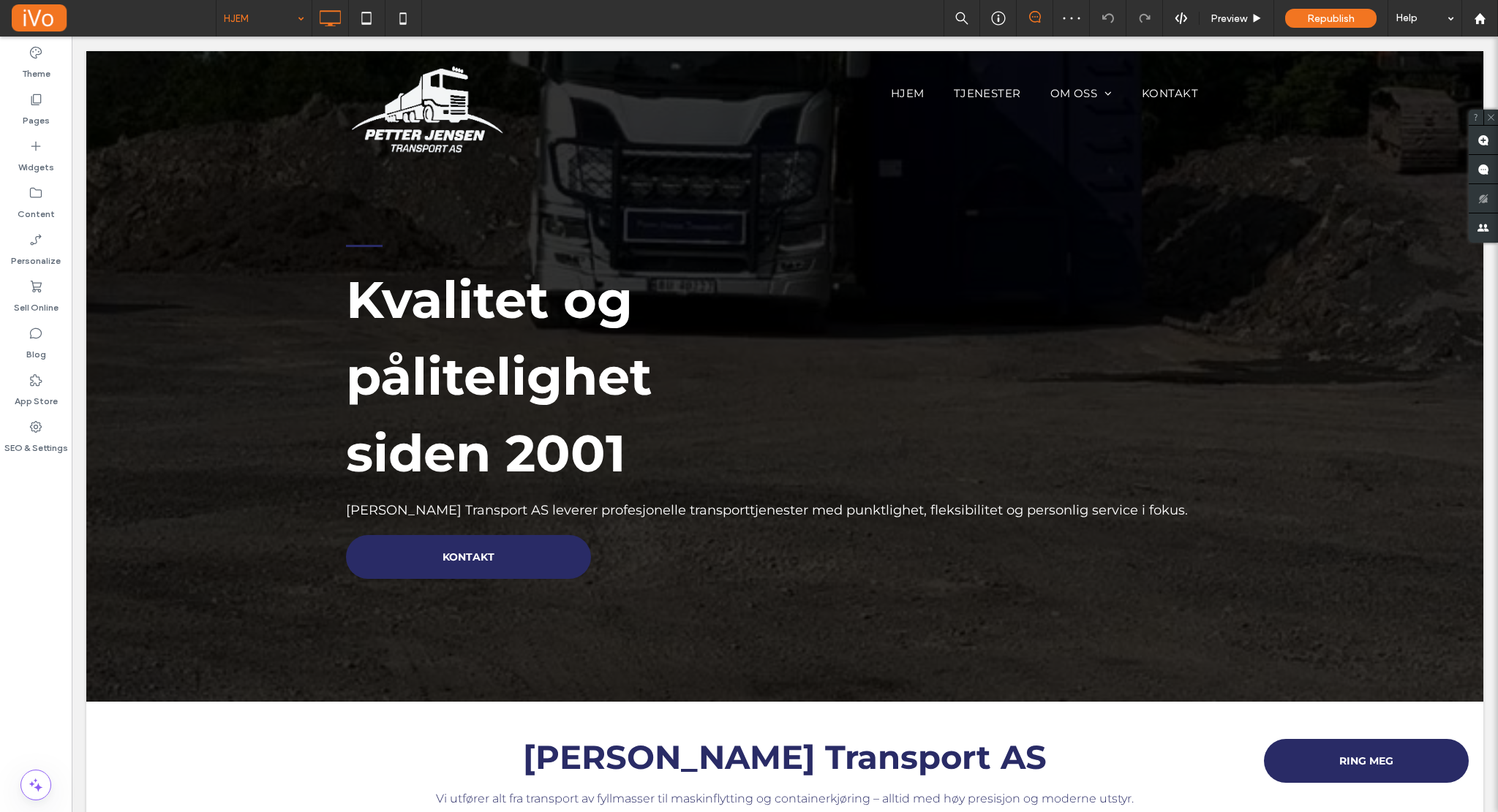
click at [248, 10] on input at bounding box center [260, 18] width 73 height 36
